Goal: Use online tool/utility: Use online tool/utility

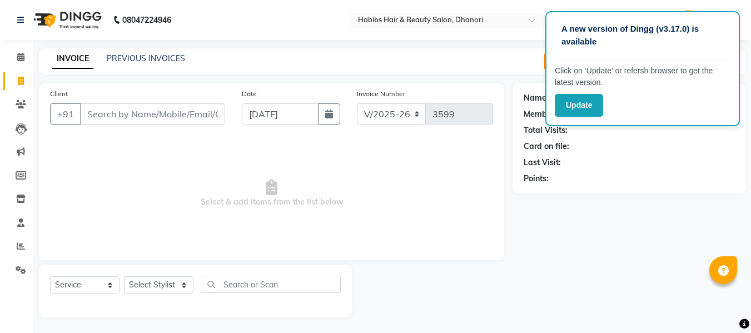
select select "4967"
select select "service"
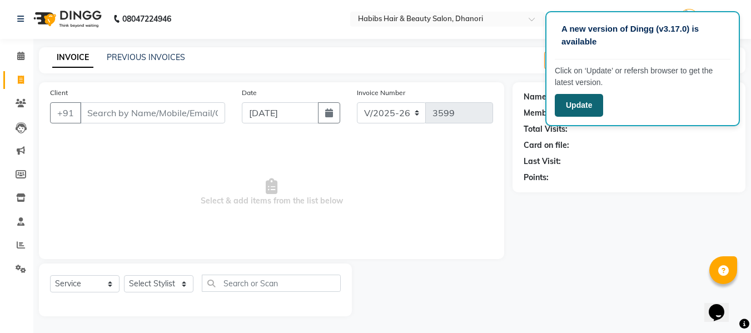
click at [581, 103] on button "Update" at bounding box center [579, 105] width 48 height 23
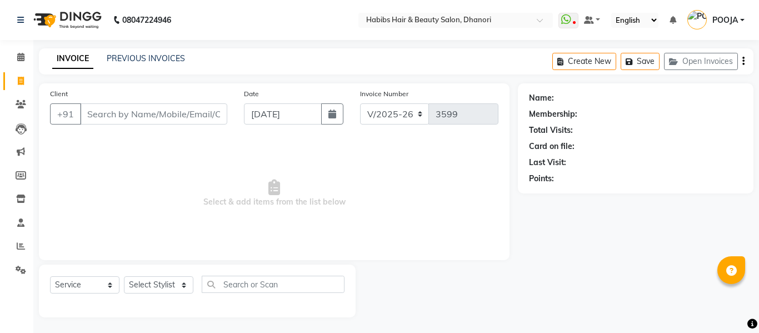
select select "4967"
select select "service"
